Goal: Task Accomplishment & Management: Manage account settings

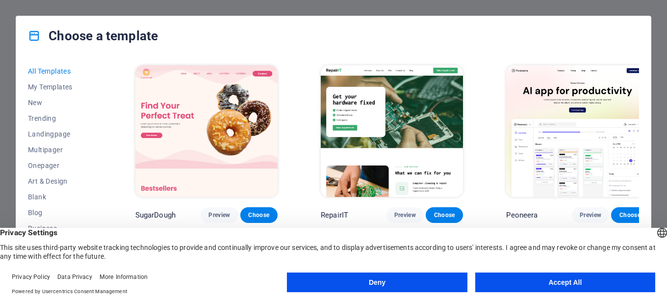
click at [567, 287] on button "Accept All" at bounding box center [565, 282] width 180 height 20
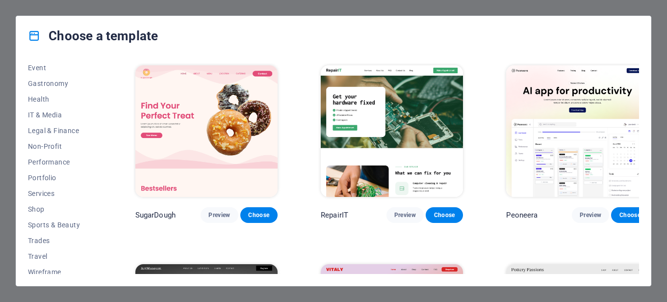
scroll to position [198, 0]
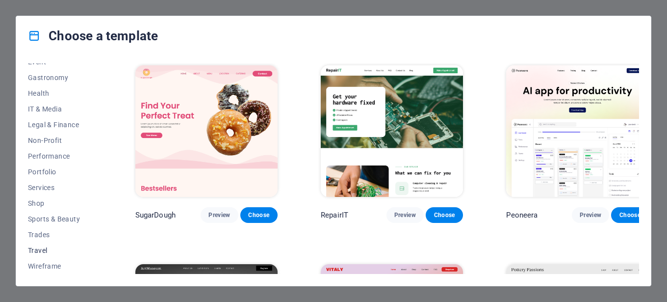
click at [37, 250] on span "Travel" at bounding box center [60, 250] width 64 height 8
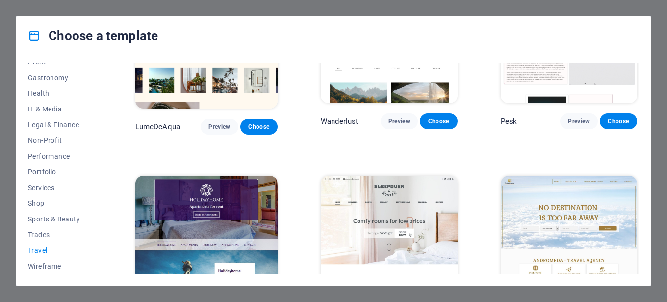
scroll to position [0, 0]
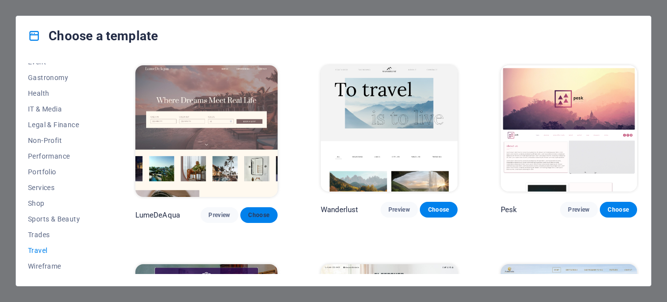
click at [254, 211] on span "Choose" at bounding box center [259, 215] width 22 height 8
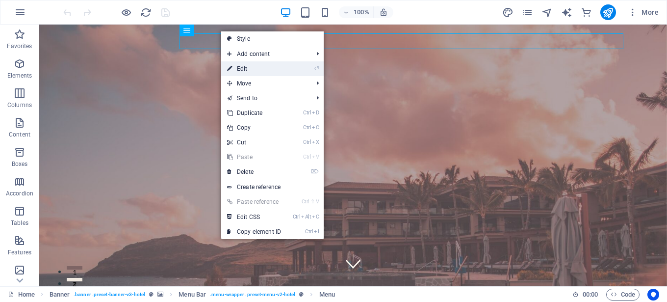
select select
select select "1"
select select
select select "2"
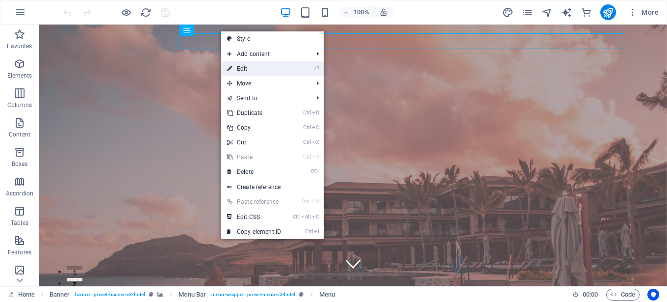
select select
select select "3"
select select
